Goal: Task Accomplishment & Management: Manage account settings

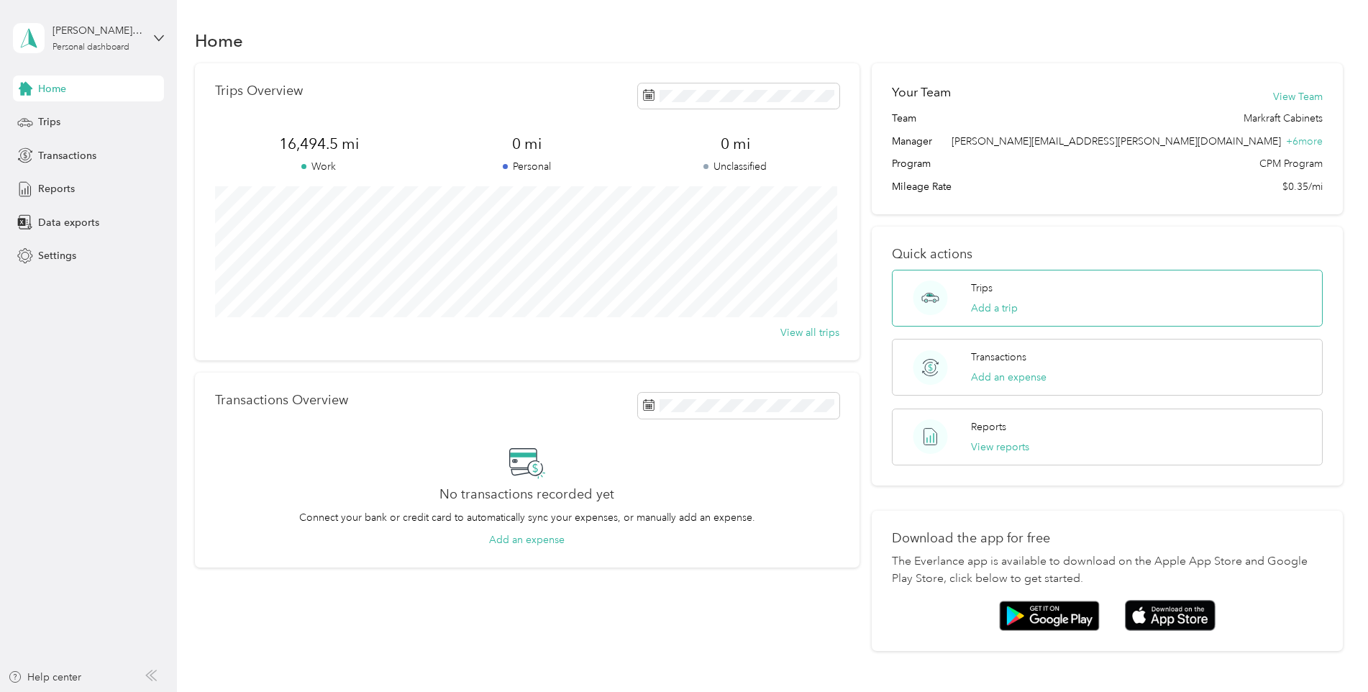
click at [998, 288] on div "Trips Add a trip" at bounding box center [994, 298] width 47 height 35
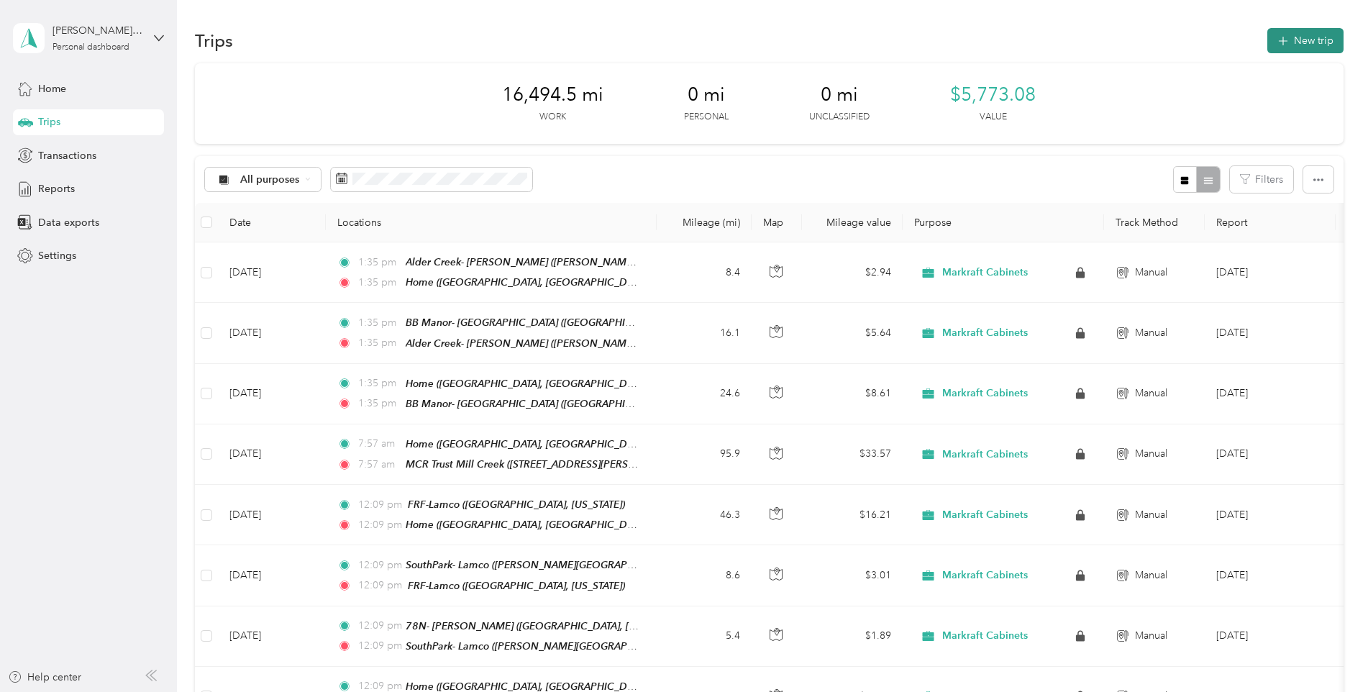
click at [1302, 36] on button "New trip" at bounding box center [1306, 40] width 76 height 25
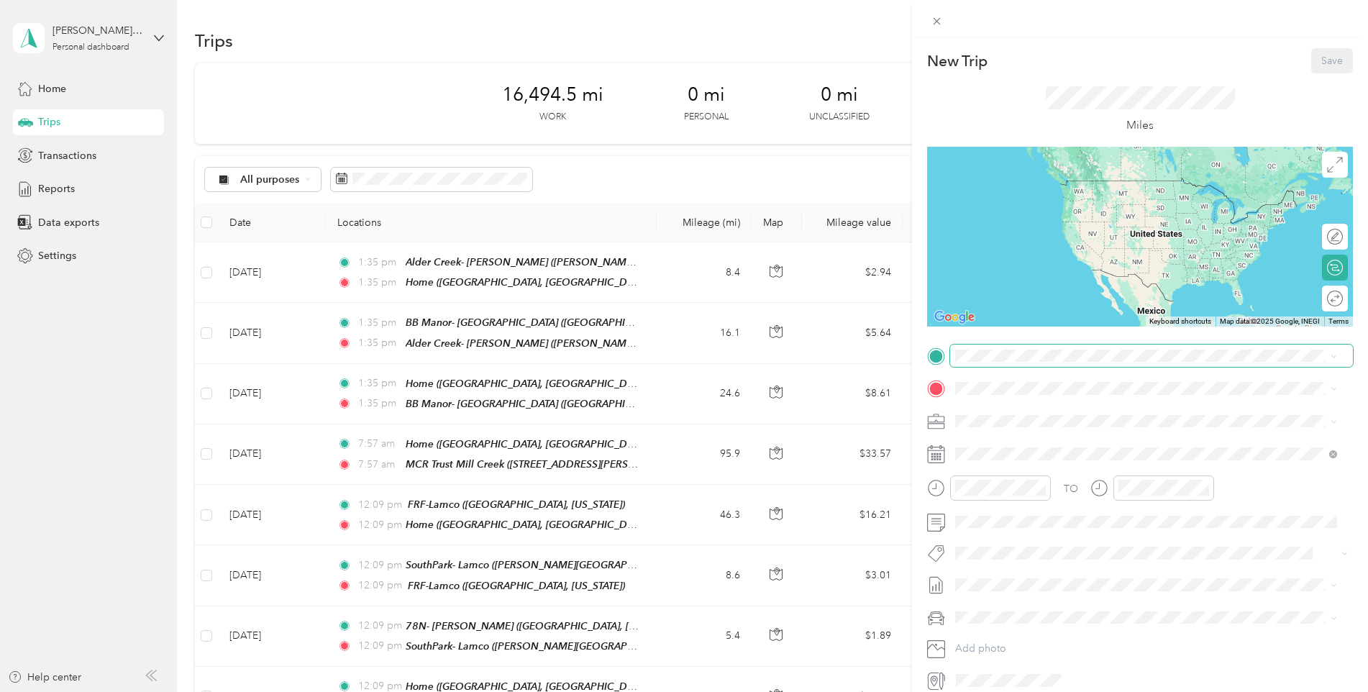
click at [1011, 346] on span at bounding box center [1151, 356] width 403 height 23
drag, startPoint x: 1020, startPoint y: 512, endPoint x: 1020, endPoint y: 487, distance: 24.5
click at [1020, 512] on div "Home [GEOGRAPHIC_DATA], [US_STATE], [GEOGRAPHIC_DATA]" at bounding box center [1118, 527] width 271 height 30
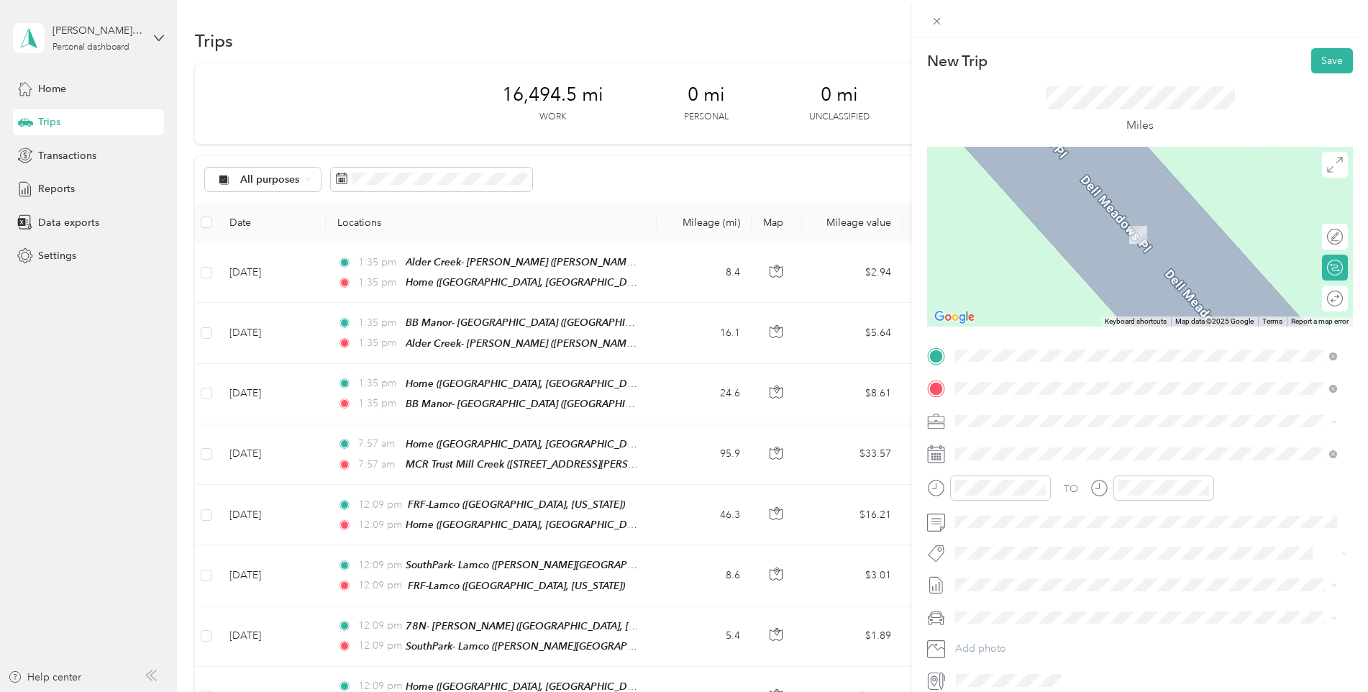
click at [1032, 448] on strong "78N- [PERSON_NAME]" at bounding box center [1039, 445] width 112 height 13
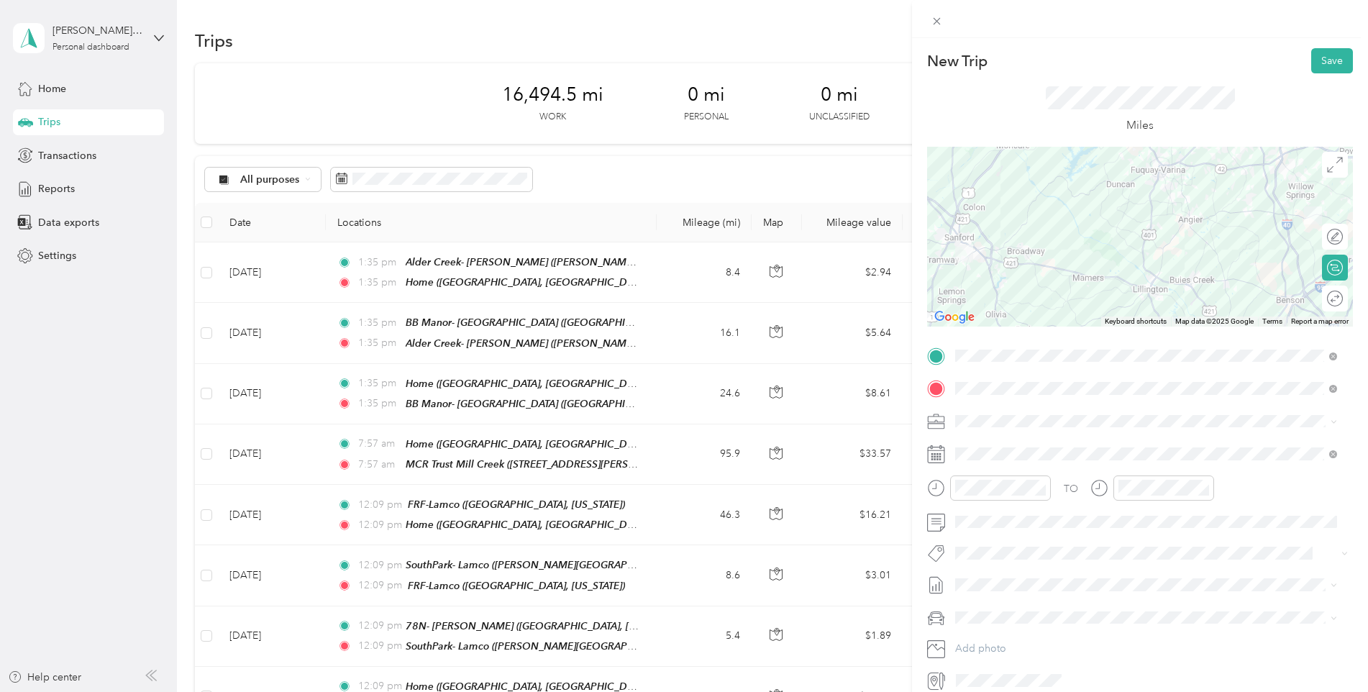
click at [1273, 169] on div at bounding box center [1140, 237] width 426 height 180
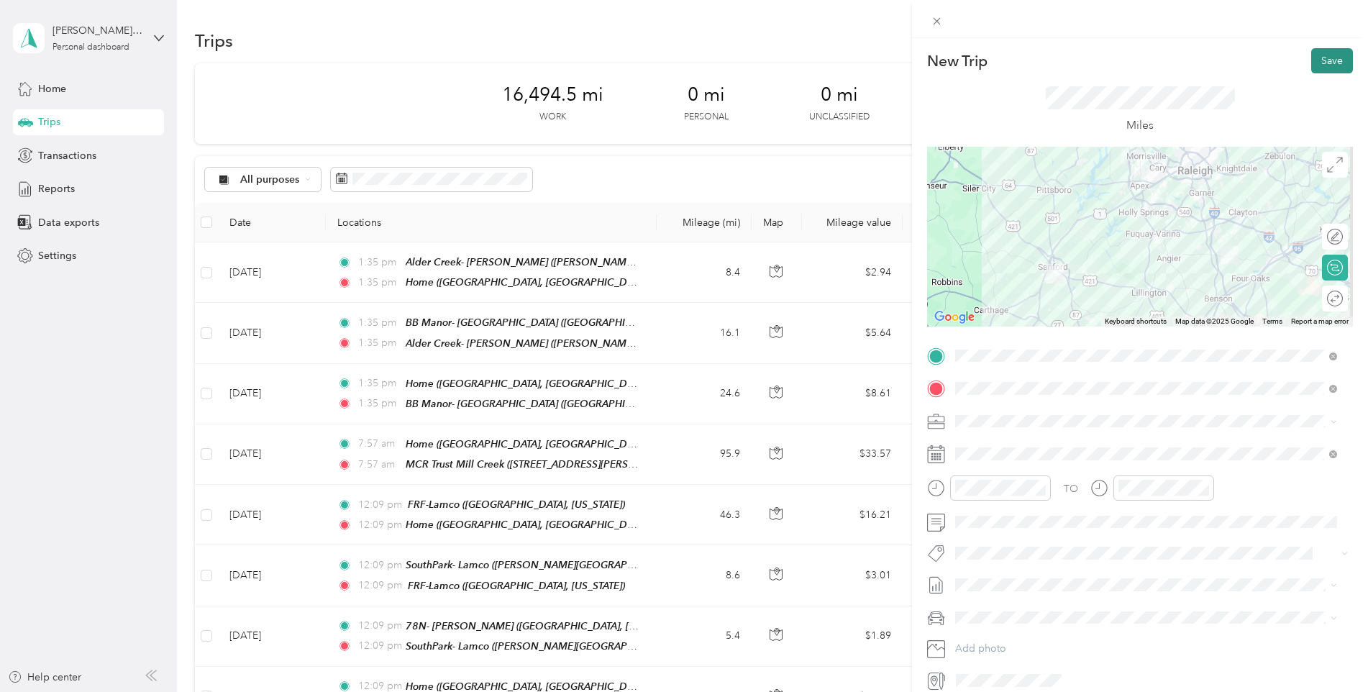
click at [1312, 63] on button "Save" at bounding box center [1333, 60] width 42 height 25
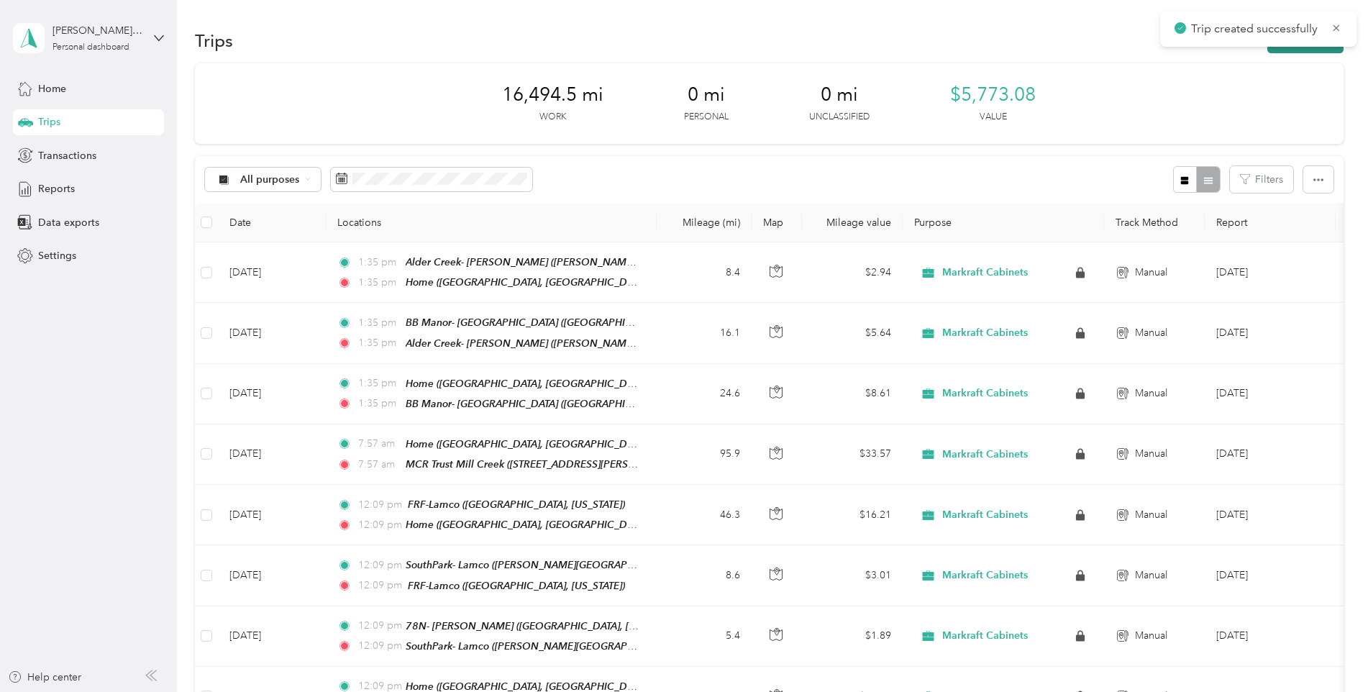
click at [1337, 26] on icon at bounding box center [1337, 28] width 12 height 13
click at [1325, 34] on button "New trip" at bounding box center [1306, 40] width 76 height 25
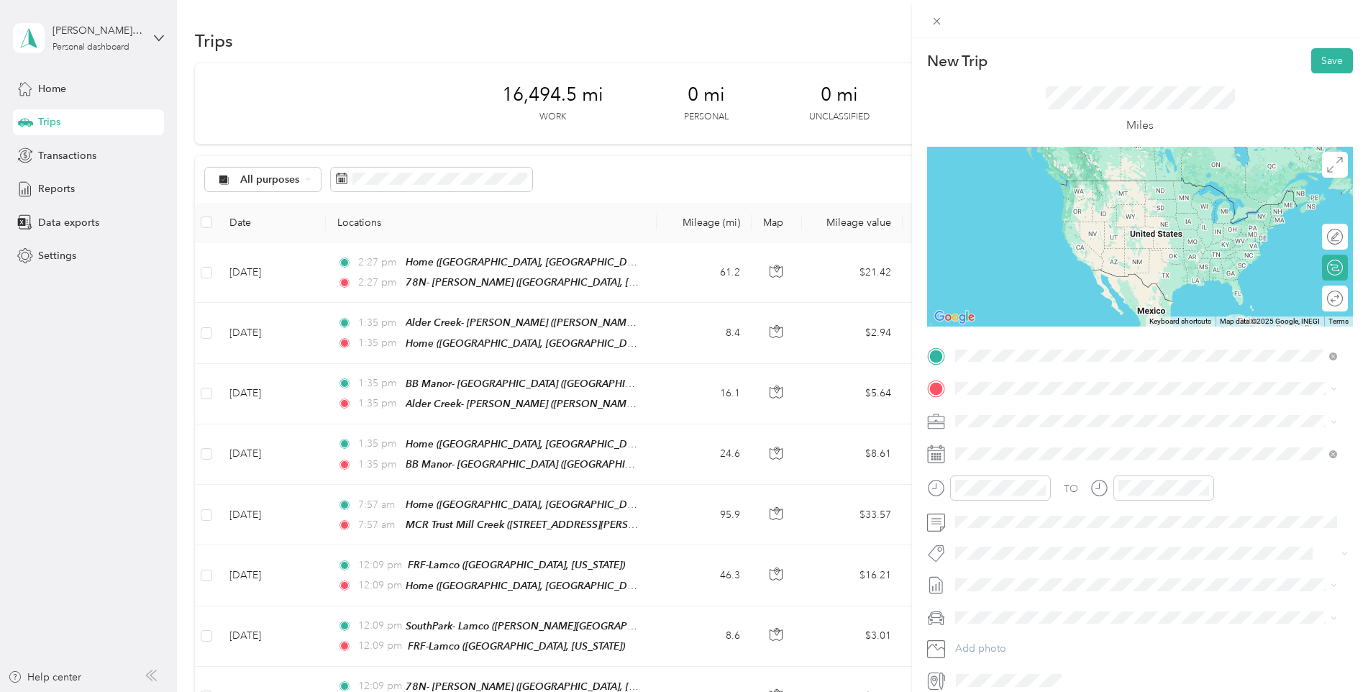
click at [1048, 412] on div "78N- [PERSON_NAME]" at bounding box center [1055, 412] width 144 height 13
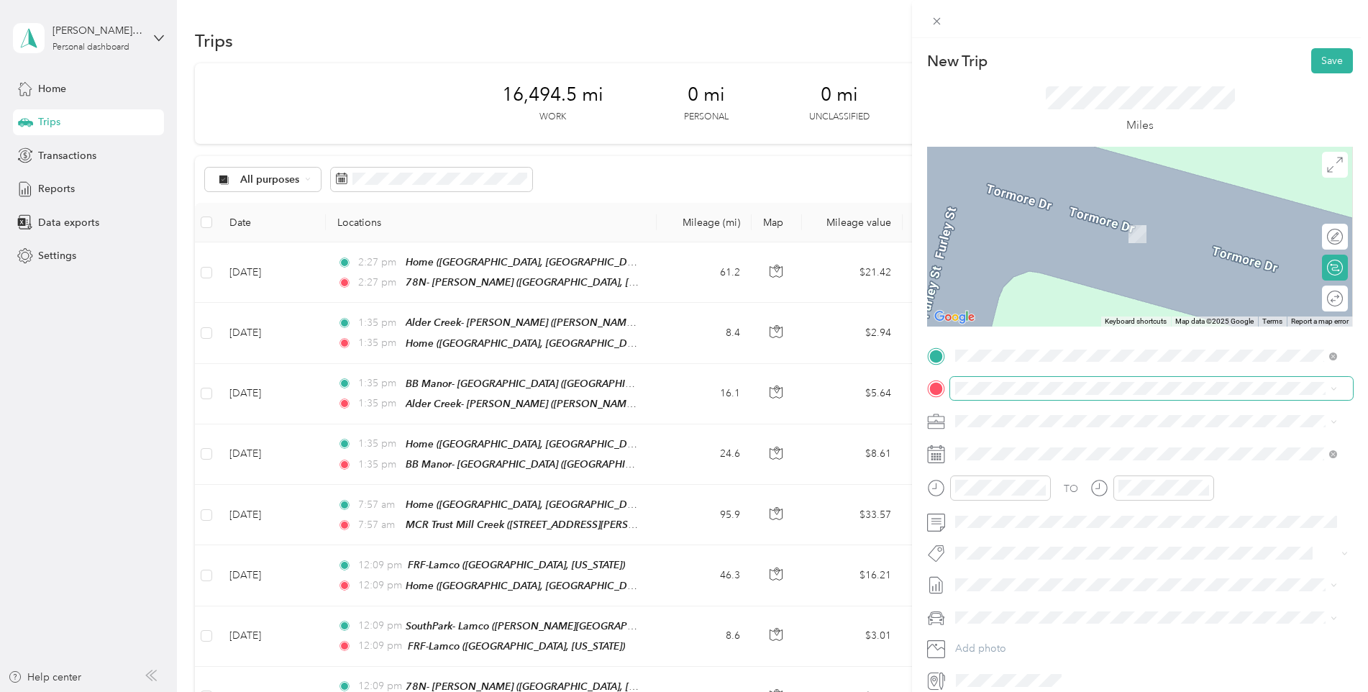
click at [1031, 381] on span at bounding box center [1151, 388] width 403 height 23
click at [1024, 450] on div "[PERSON_NAME][GEOGRAPHIC_DATA]- Mckee [STREET_ADDRESS][US_STATE]" at bounding box center [1101, 454] width 236 height 30
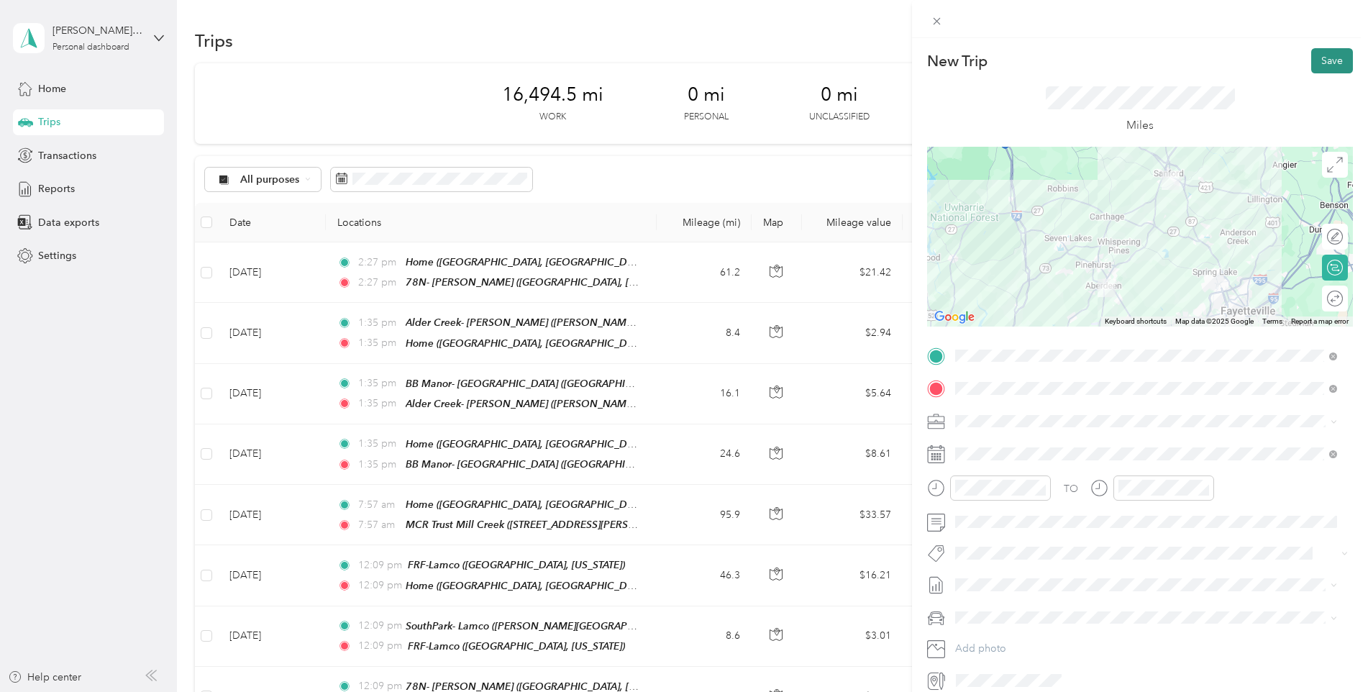
click at [1317, 65] on button "Save" at bounding box center [1333, 60] width 42 height 25
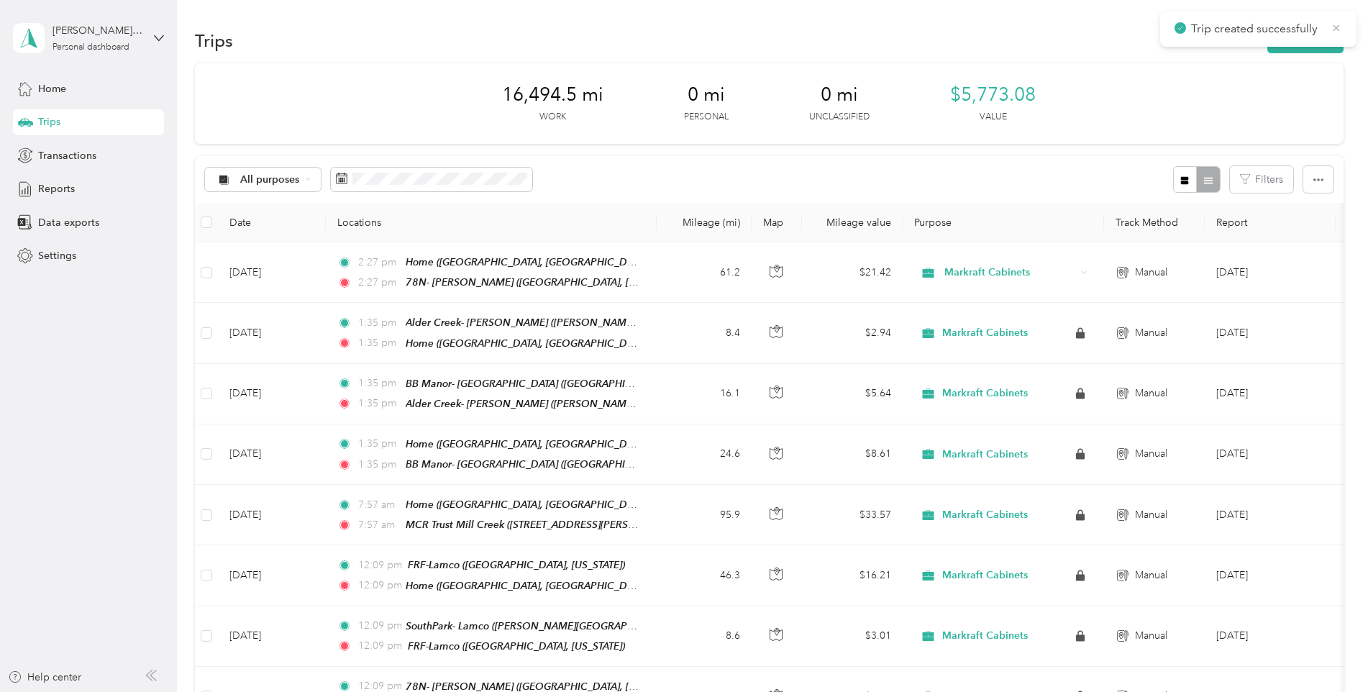
click at [1340, 26] on icon at bounding box center [1337, 28] width 12 height 13
click at [1327, 31] on button "New trip" at bounding box center [1306, 40] width 76 height 25
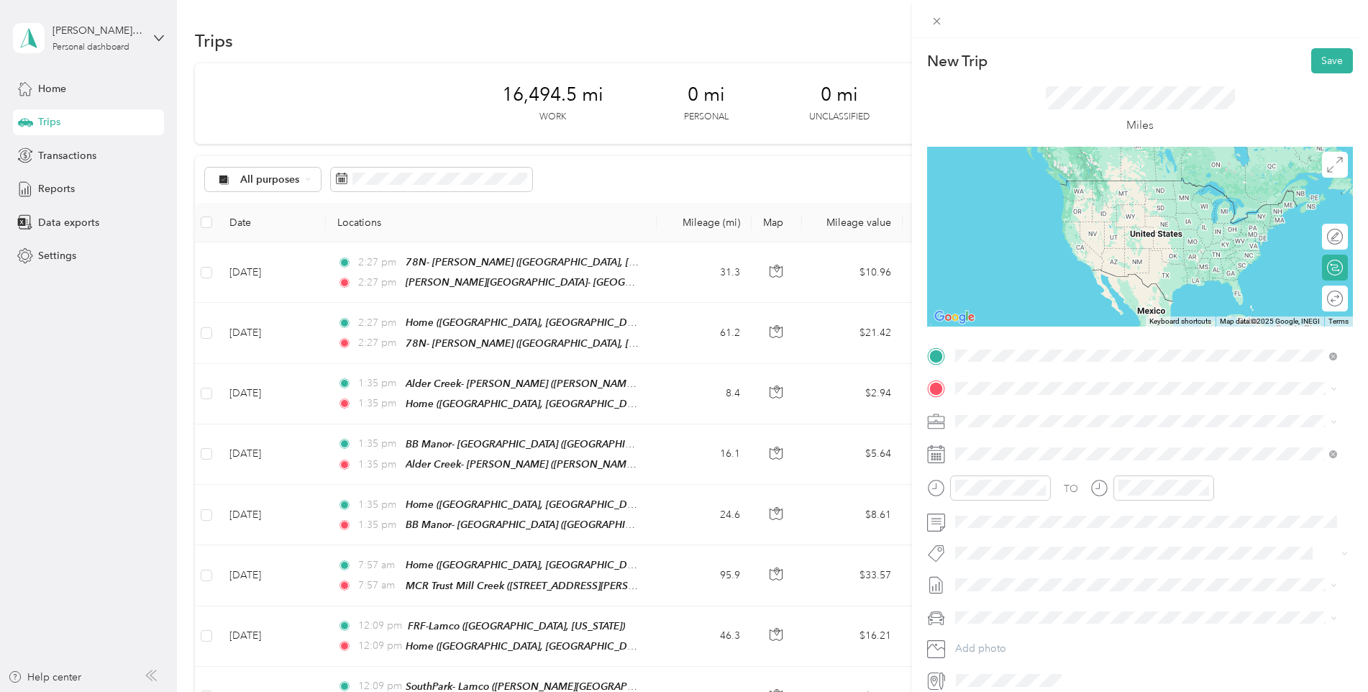
click at [1019, 406] on strong "[PERSON_NAME] Springs- [GEOGRAPHIC_DATA]" at bounding box center [1101, 412] width 236 height 13
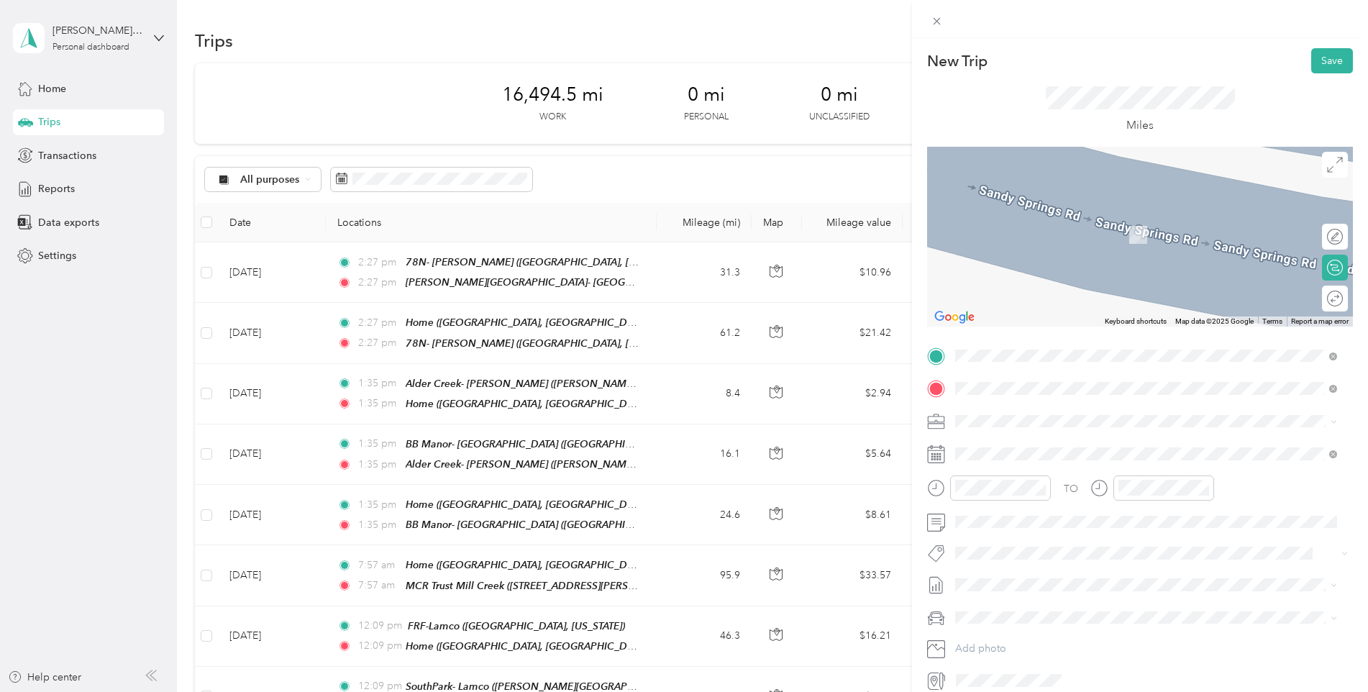
click at [1027, 442] on strong "[PERSON_NAME]" at bounding box center [1025, 445] width 85 height 13
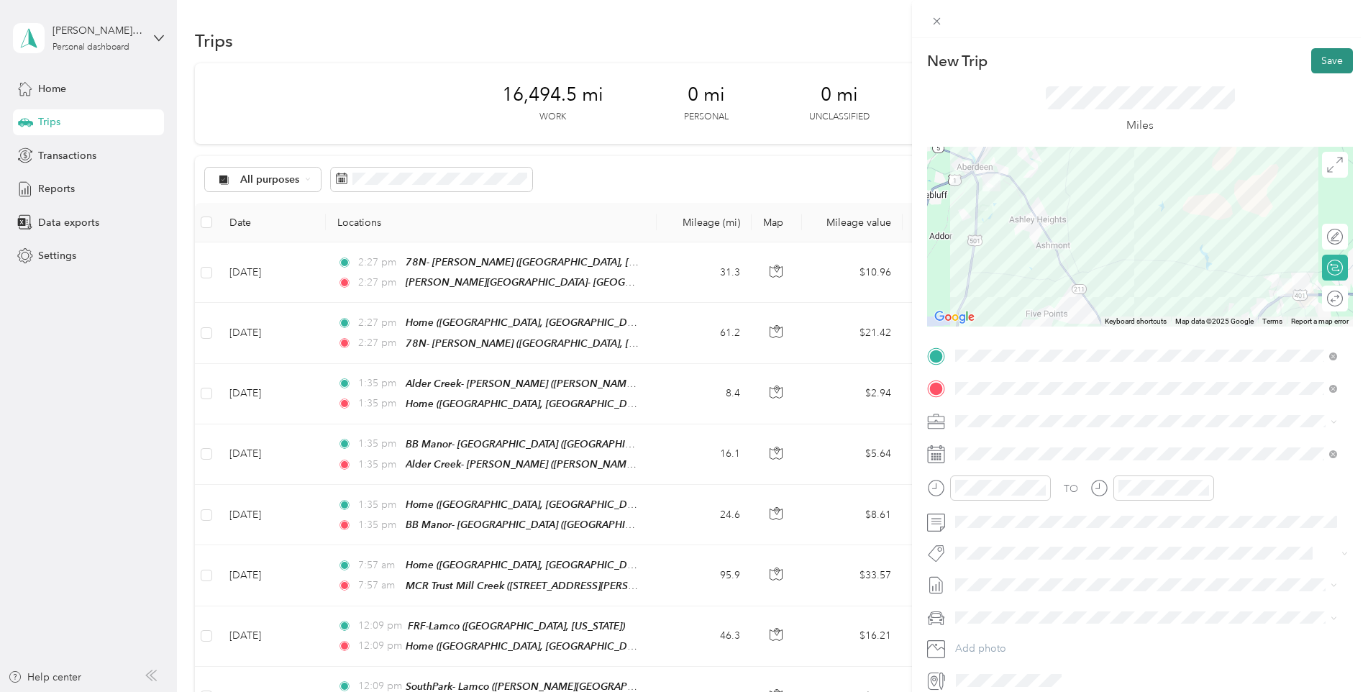
click at [1314, 66] on button "Save" at bounding box center [1333, 60] width 42 height 25
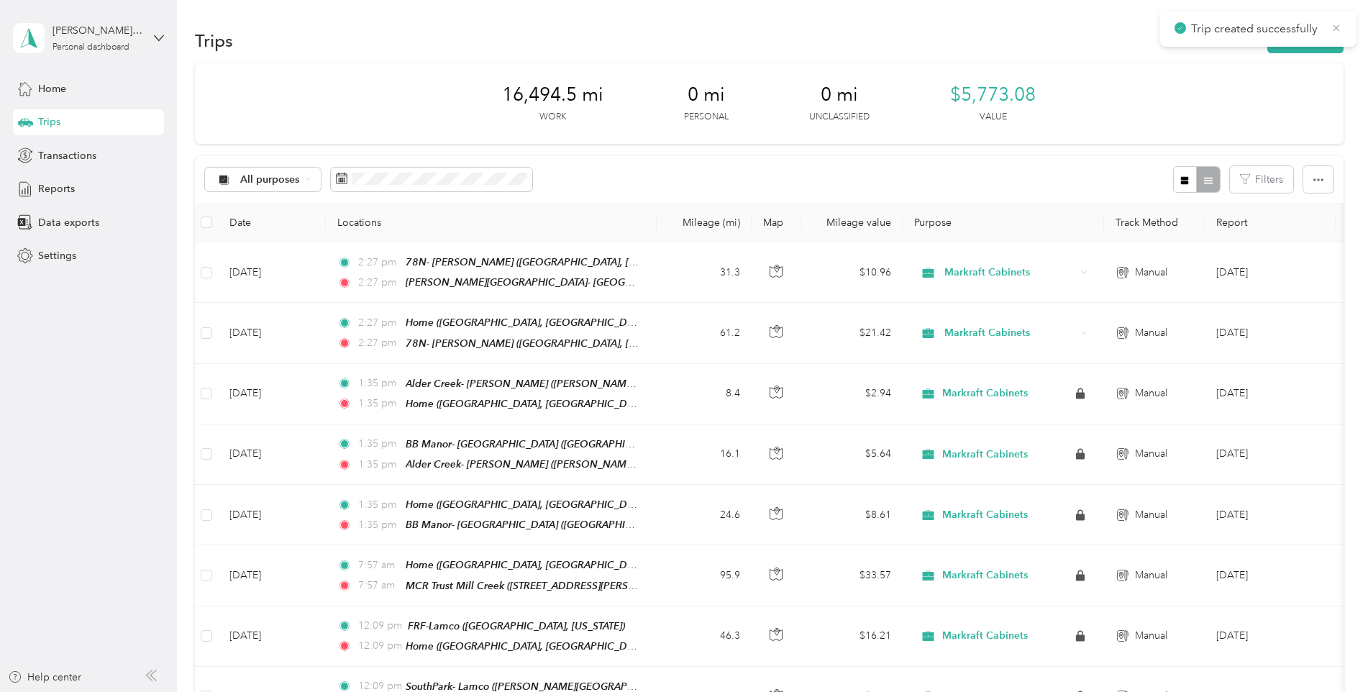
click at [1339, 28] on icon at bounding box center [1337, 28] width 12 height 13
click at [1324, 37] on button "New trip" at bounding box center [1306, 40] width 76 height 25
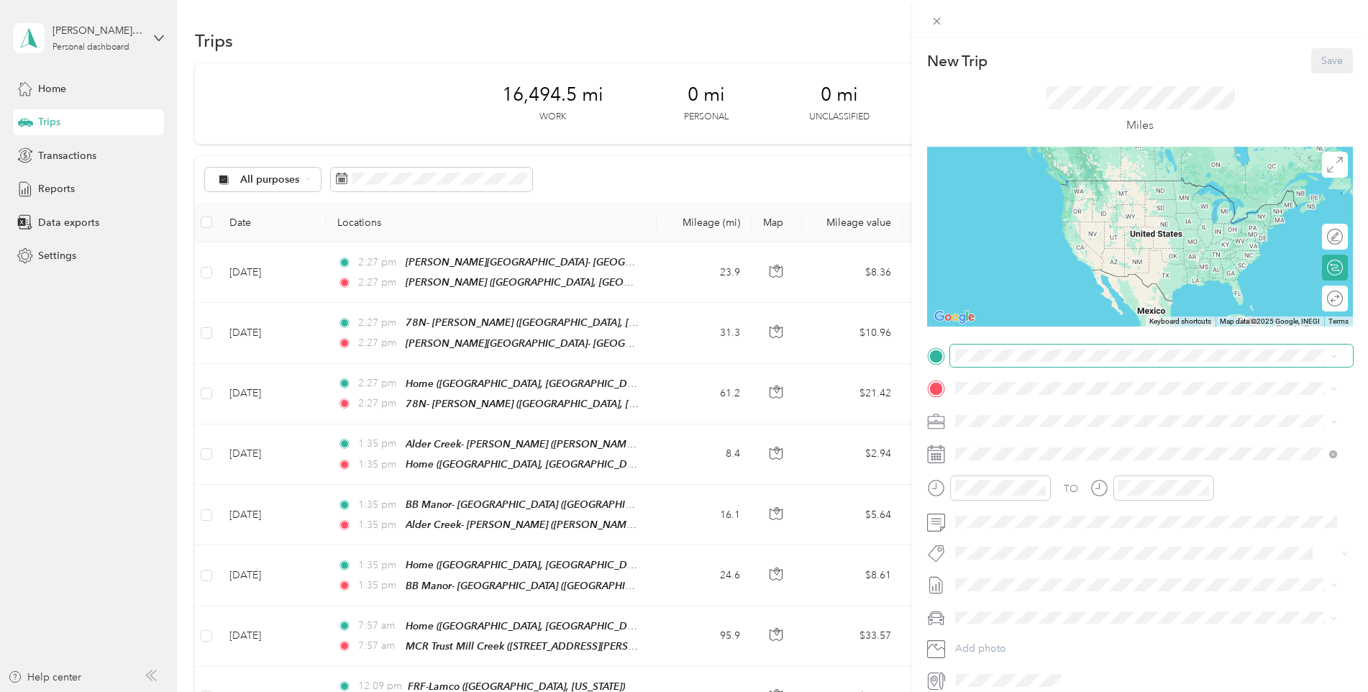
click at [1012, 363] on span at bounding box center [1151, 356] width 403 height 23
click at [1014, 414] on strong "[PERSON_NAME]" at bounding box center [1025, 412] width 85 height 13
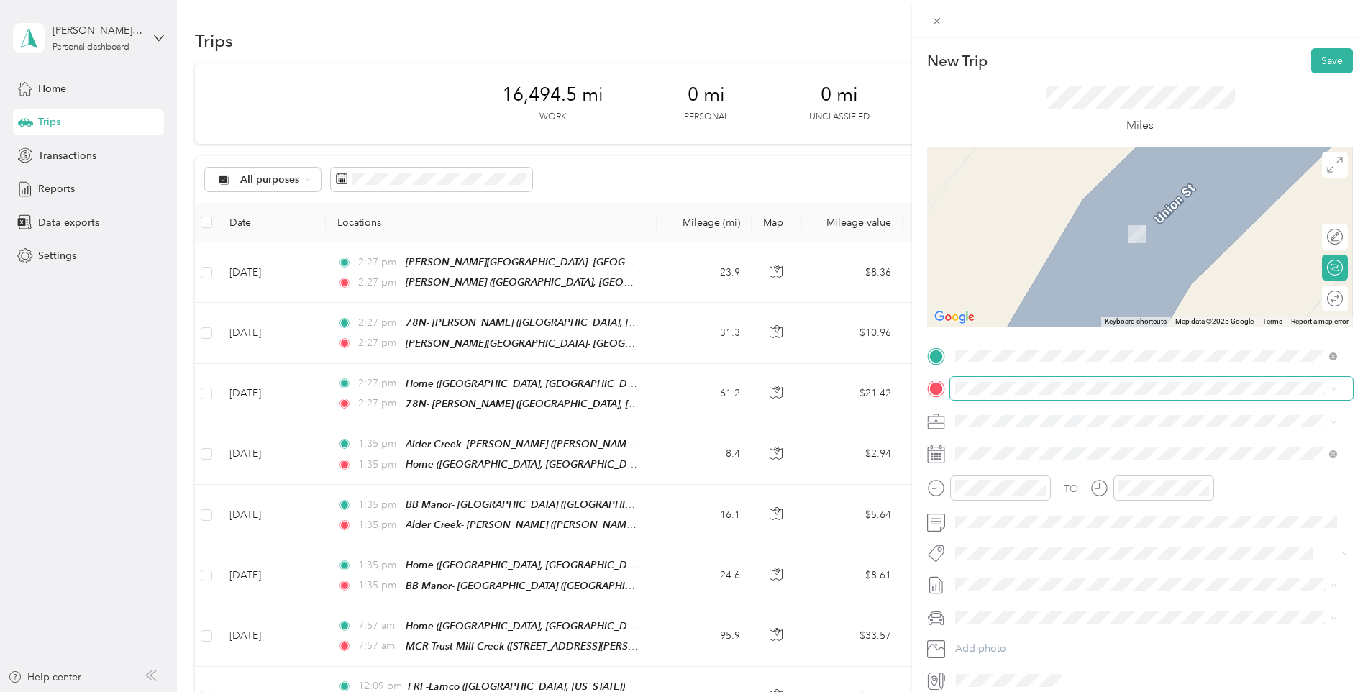
click at [998, 379] on span at bounding box center [1151, 388] width 403 height 23
click at [1017, 545] on div "Home" at bounding box center [1118, 551] width 271 height 13
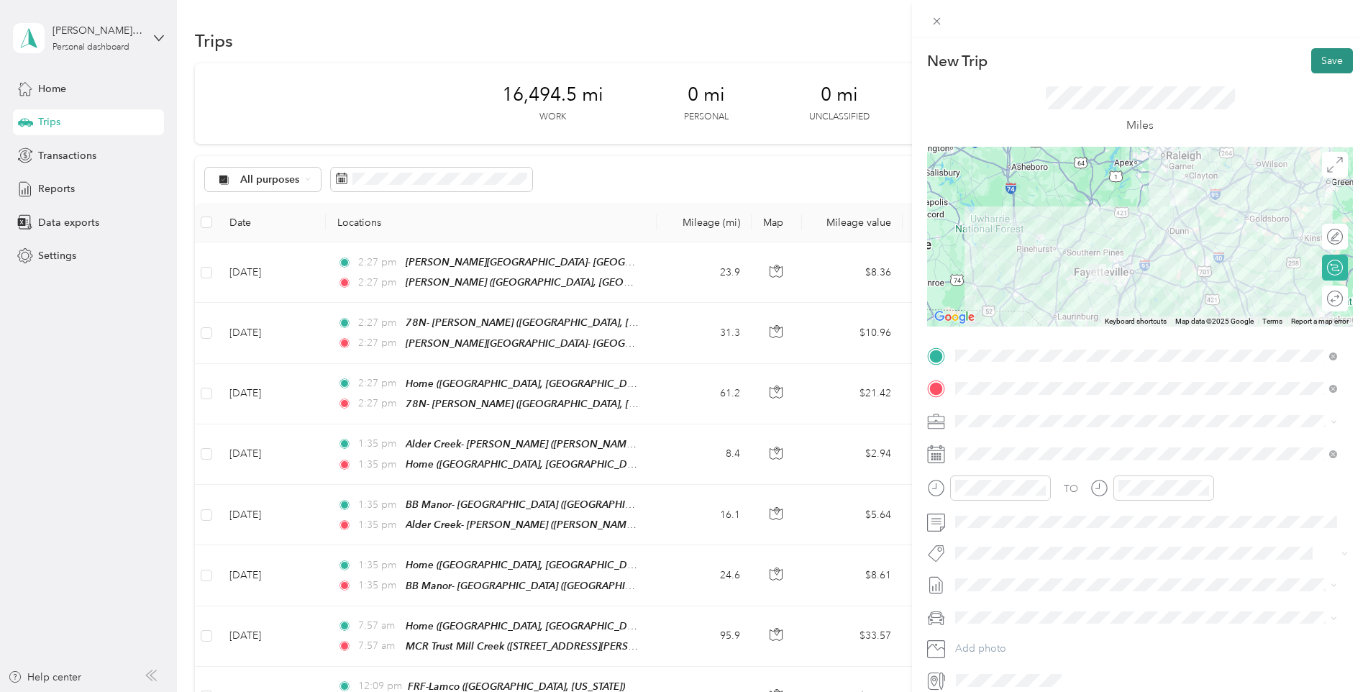
click at [1320, 58] on button "Save" at bounding box center [1333, 60] width 42 height 25
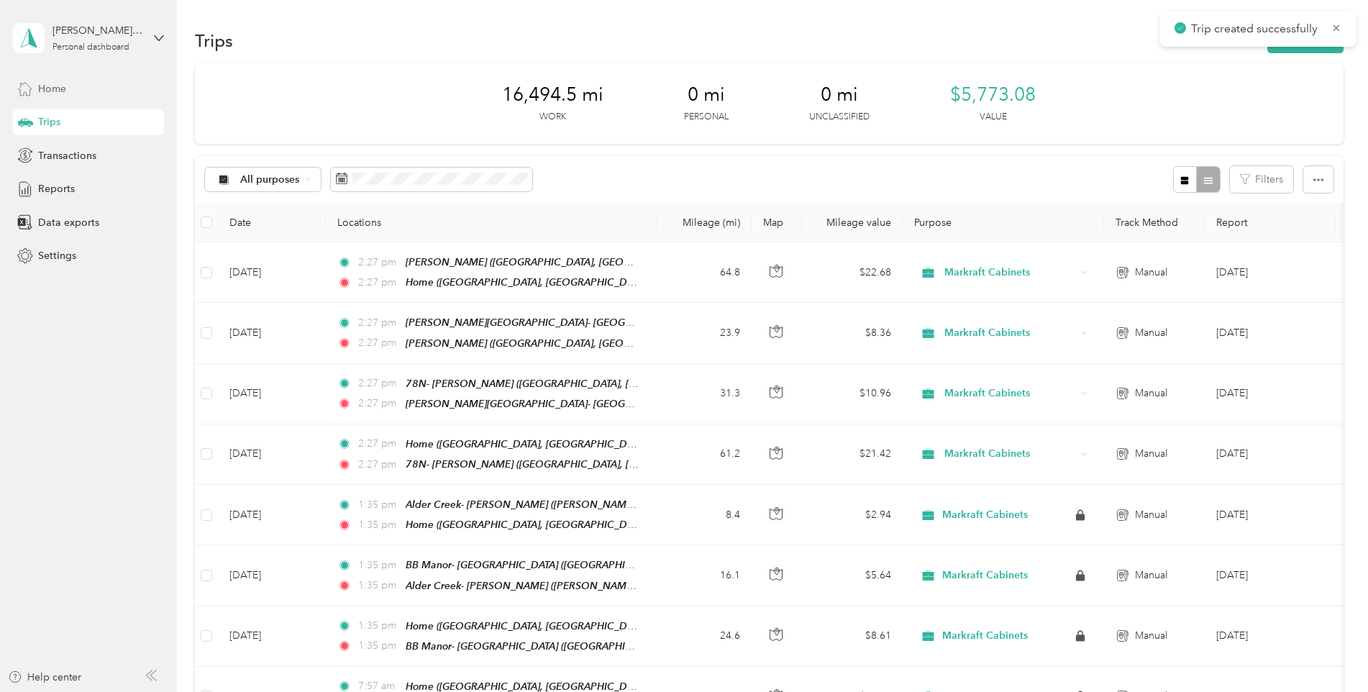
click at [78, 89] on div "Home" at bounding box center [88, 89] width 151 height 26
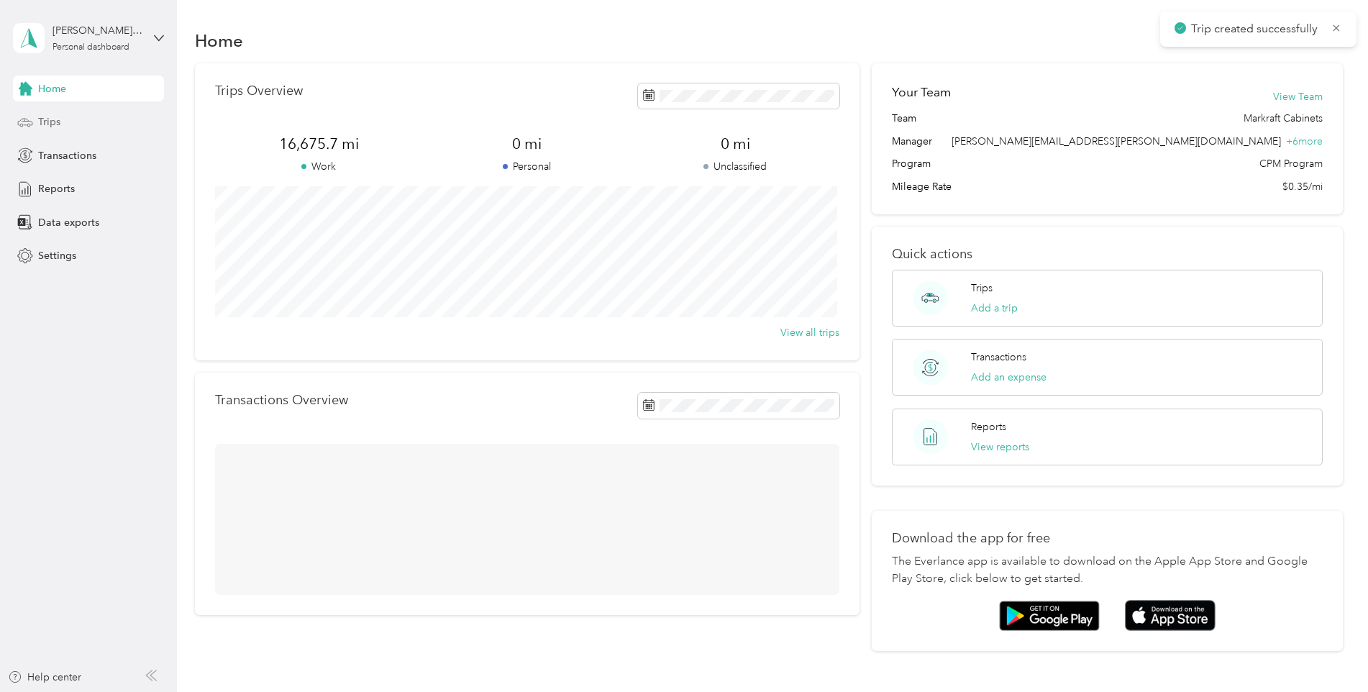
click at [71, 114] on div "Trips" at bounding box center [88, 122] width 151 height 26
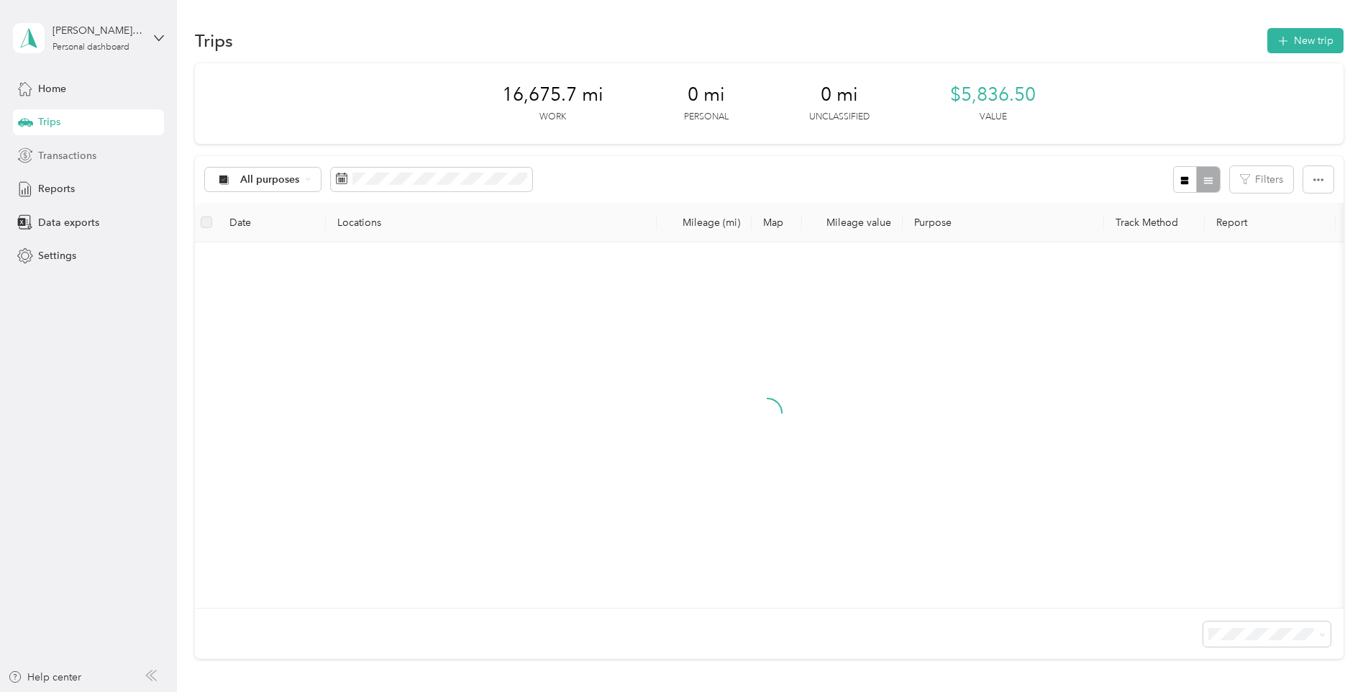
click at [68, 148] on span "Transactions" at bounding box center [67, 155] width 58 height 15
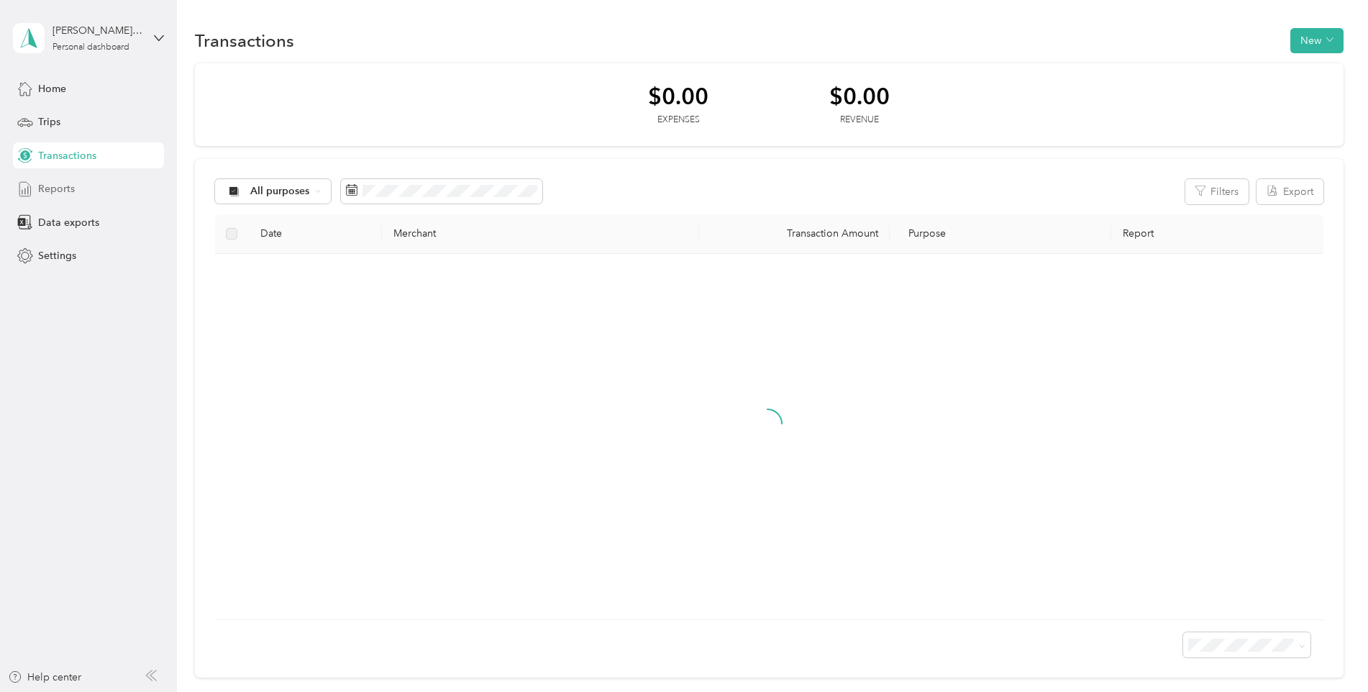
click at [65, 191] on span "Reports" at bounding box center [56, 188] width 37 height 15
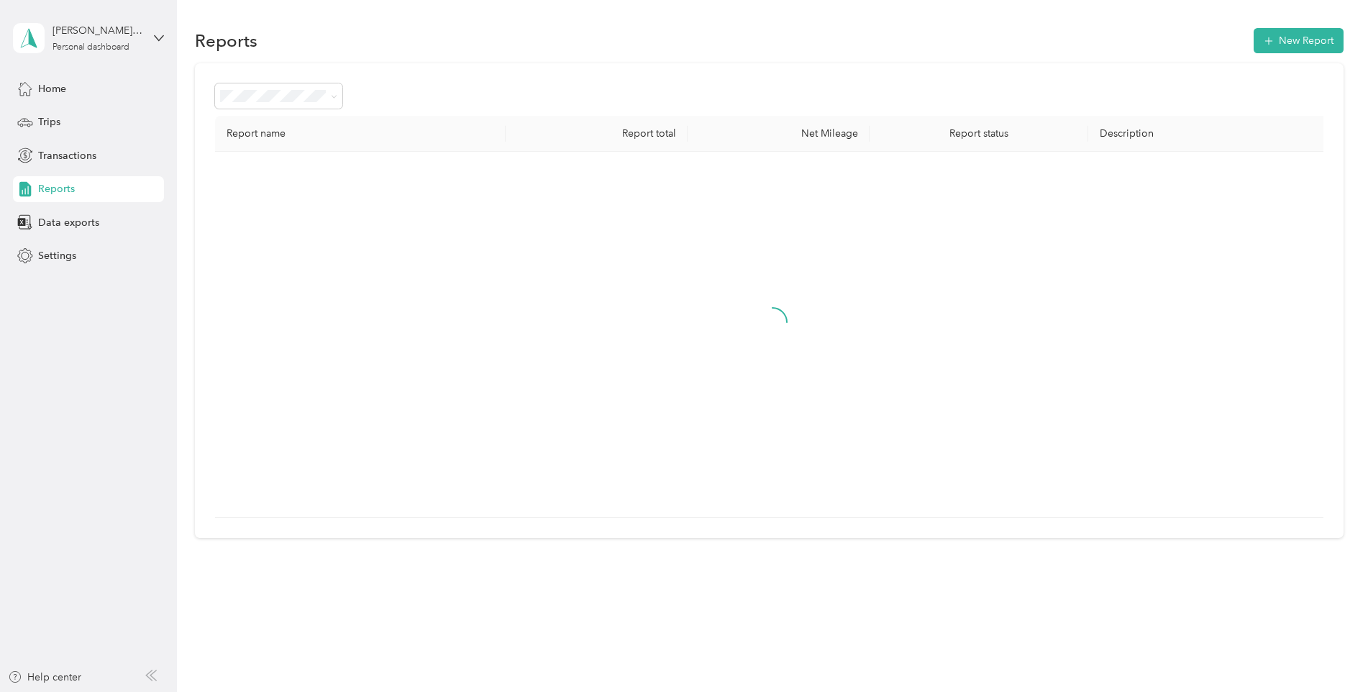
click at [104, 138] on div "Home Trips Transactions Reports Data exports Settings" at bounding box center [88, 173] width 151 height 194
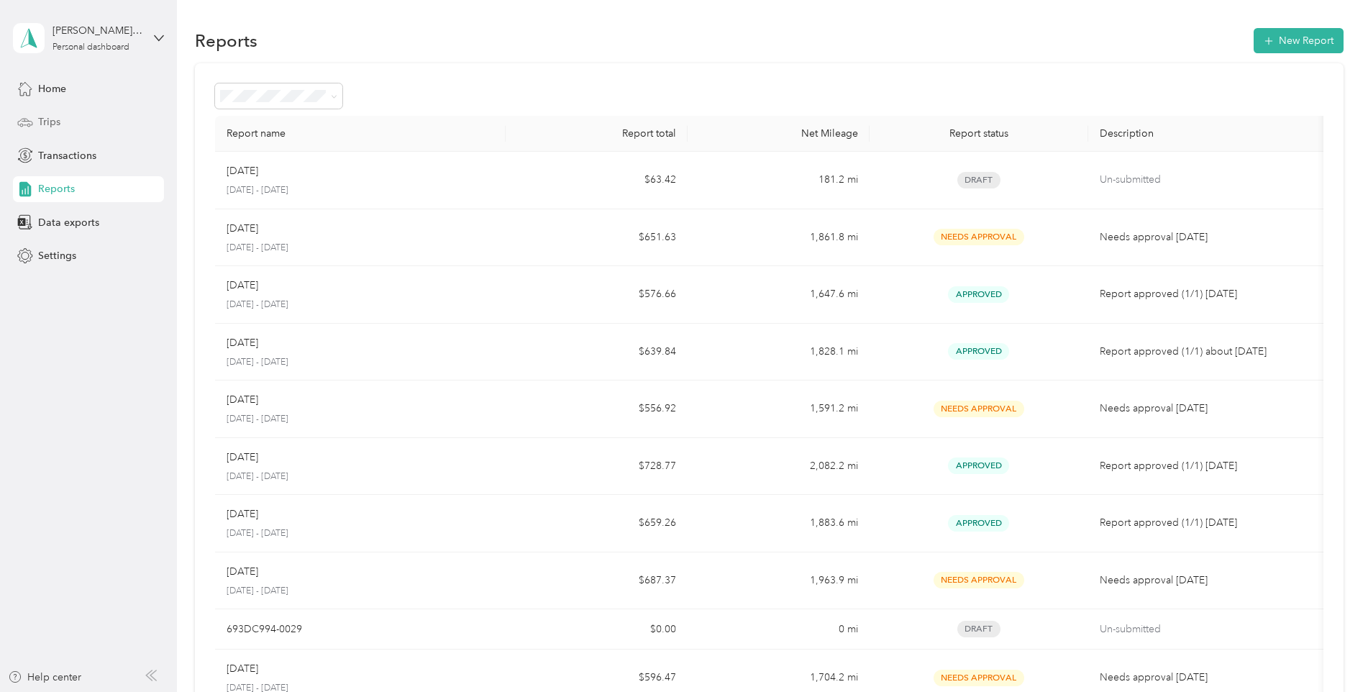
click at [91, 122] on div "Trips" at bounding box center [88, 122] width 151 height 26
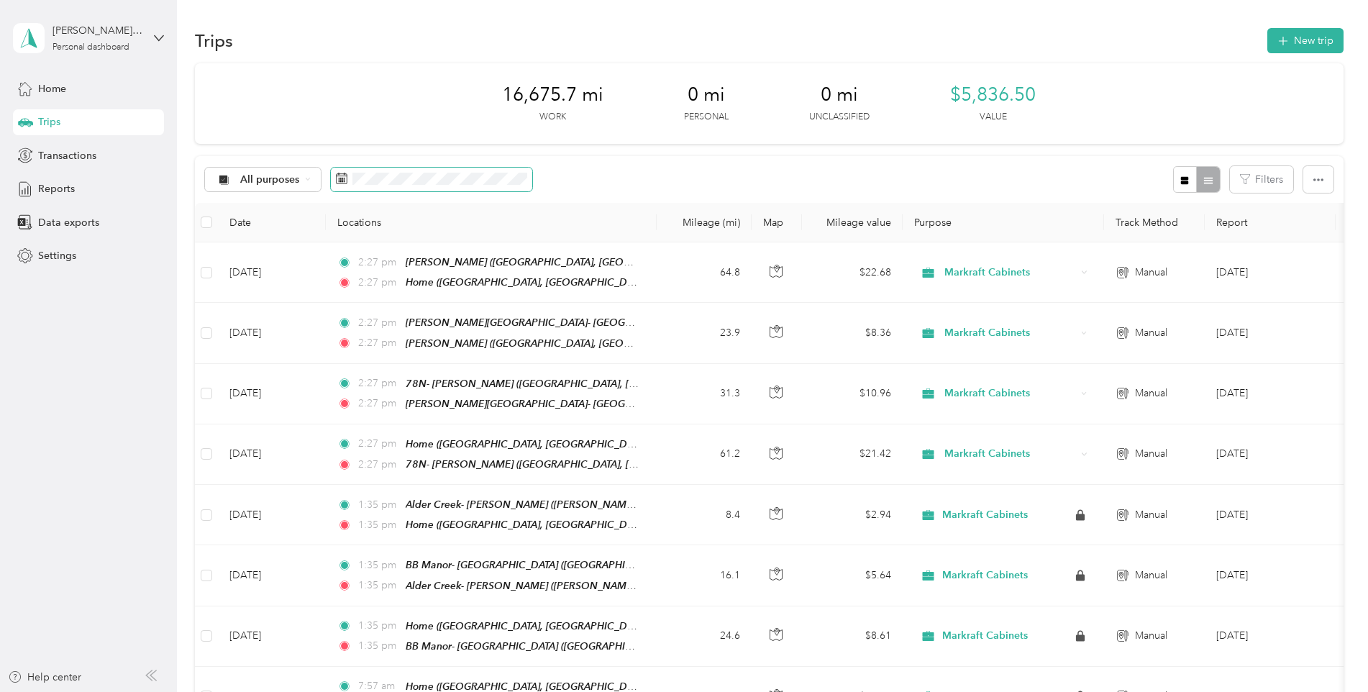
click at [386, 169] on span at bounding box center [431, 180] width 201 height 24
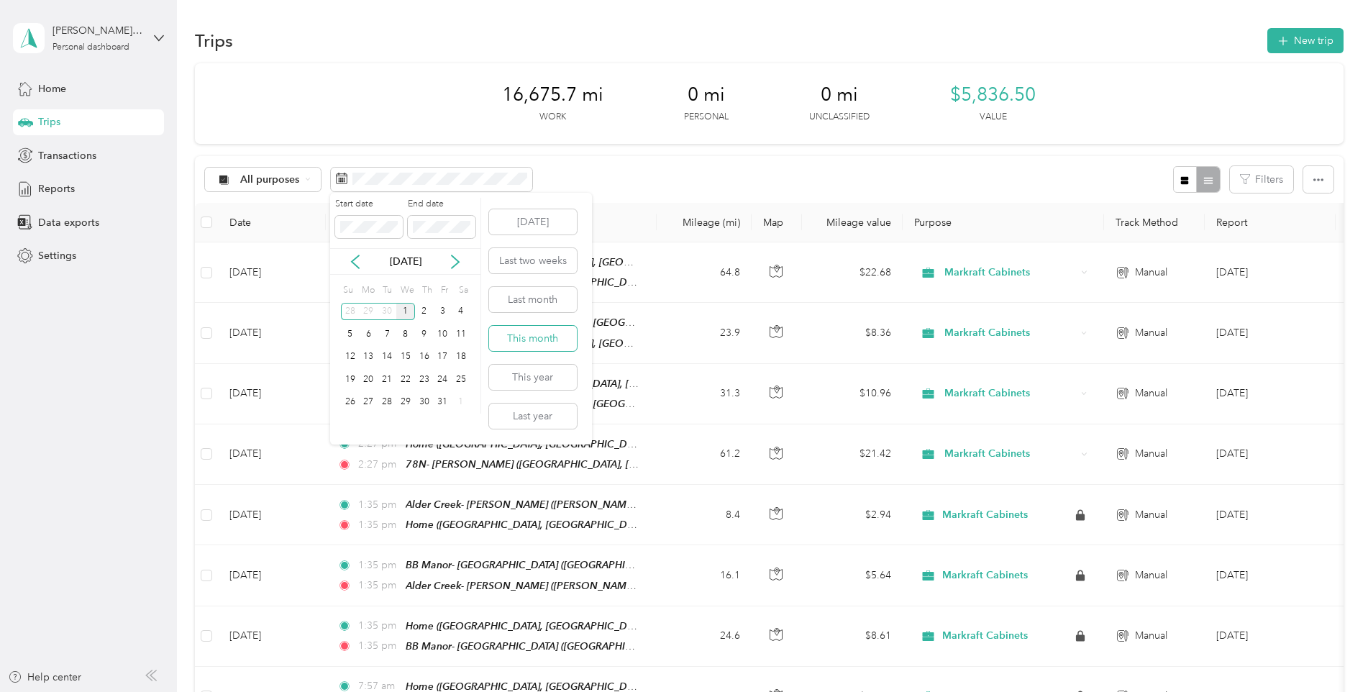
click at [522, 326] on button "This month" at bounding box center [533, 338] width 88 height 25
